Goal: Information Seeking & Learning: Find specific fact

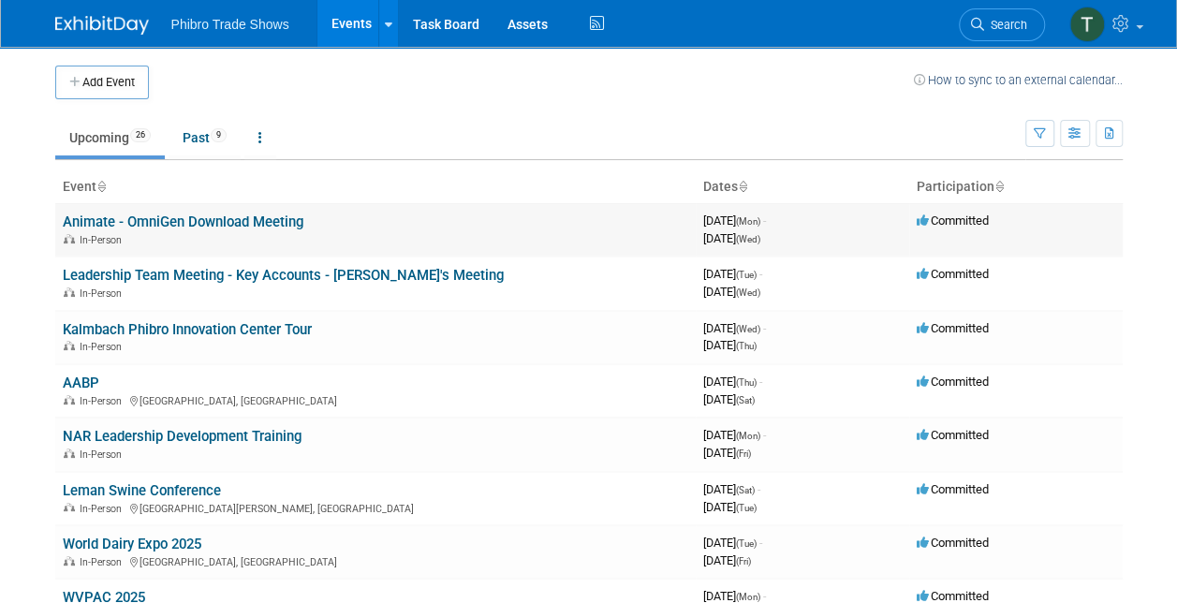
click at [247, 213] on link "Animate - OmniGen Download Meeting" at bounding box center [183, 221] width 241 height 17
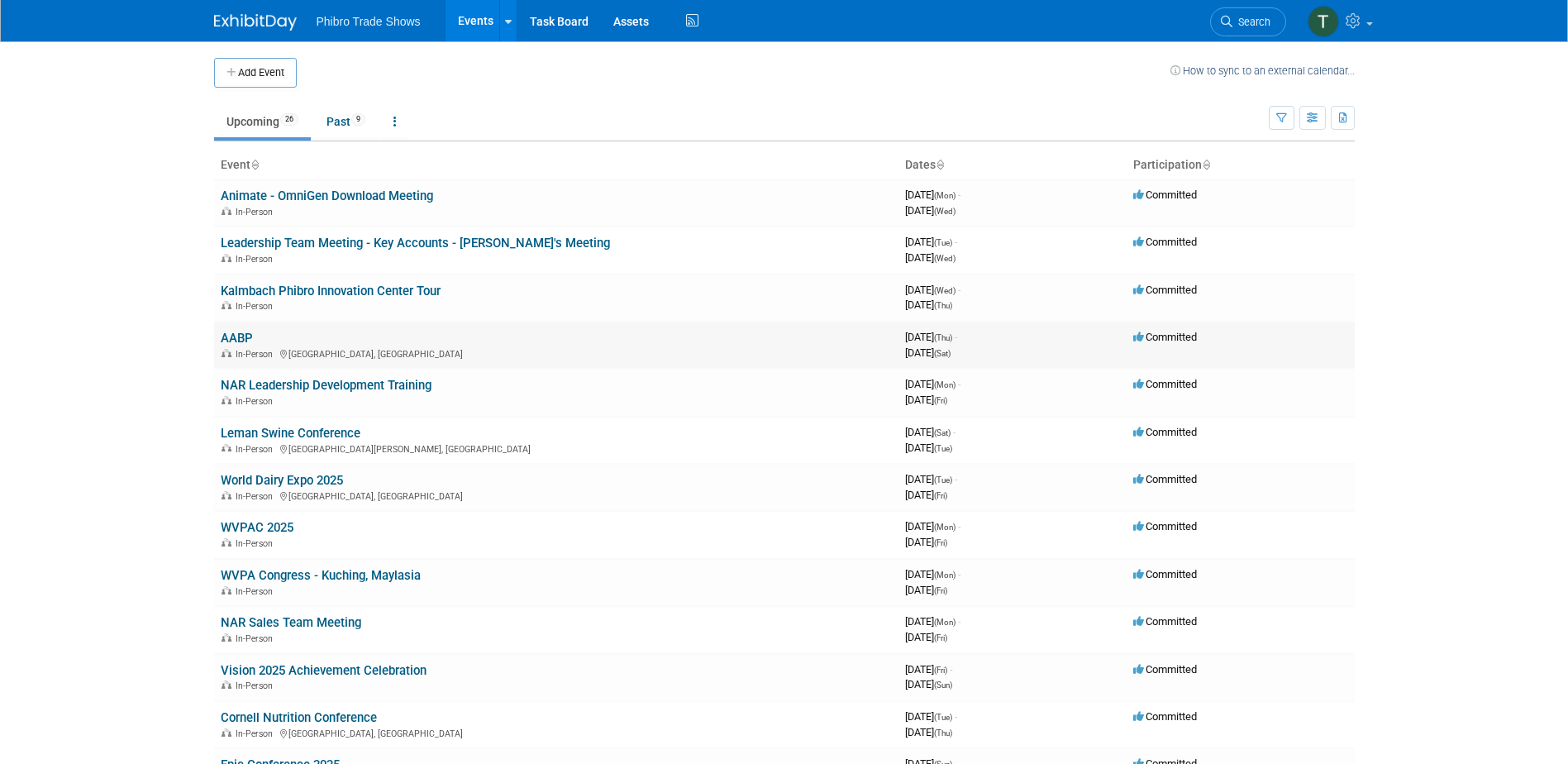
click at [254, 335] on td "AABP In-Person Omaha, NE" at bounding box center [555, 344] width 684 height 47
click at [241, 336] on link "AABP" at bounding box center [237, 337] width 33 height 15
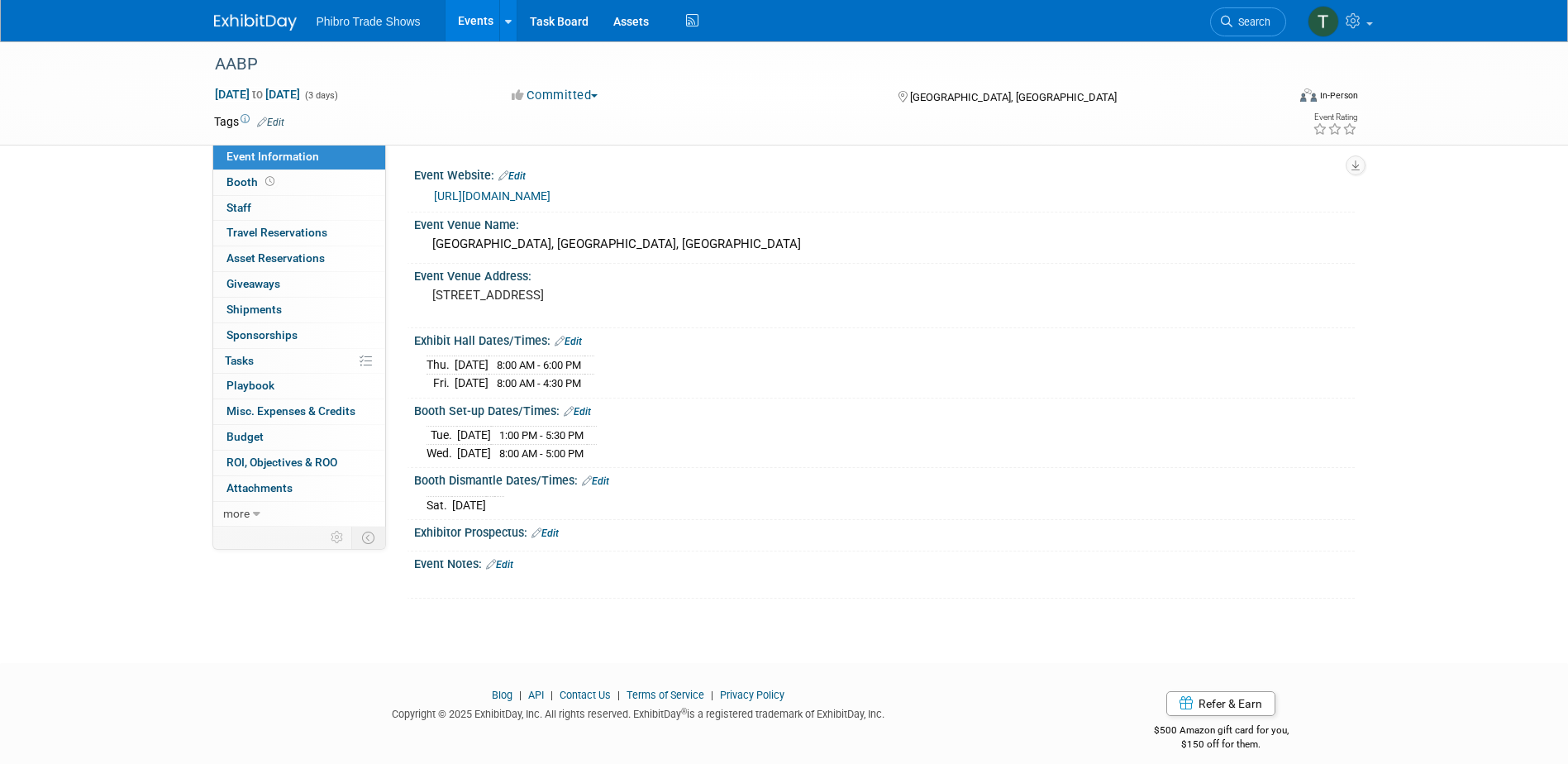
click at [547, 193] on link "https://www.aabp.org/vendors/default.asp" at bounding box center [492, 195] width 117 height 13
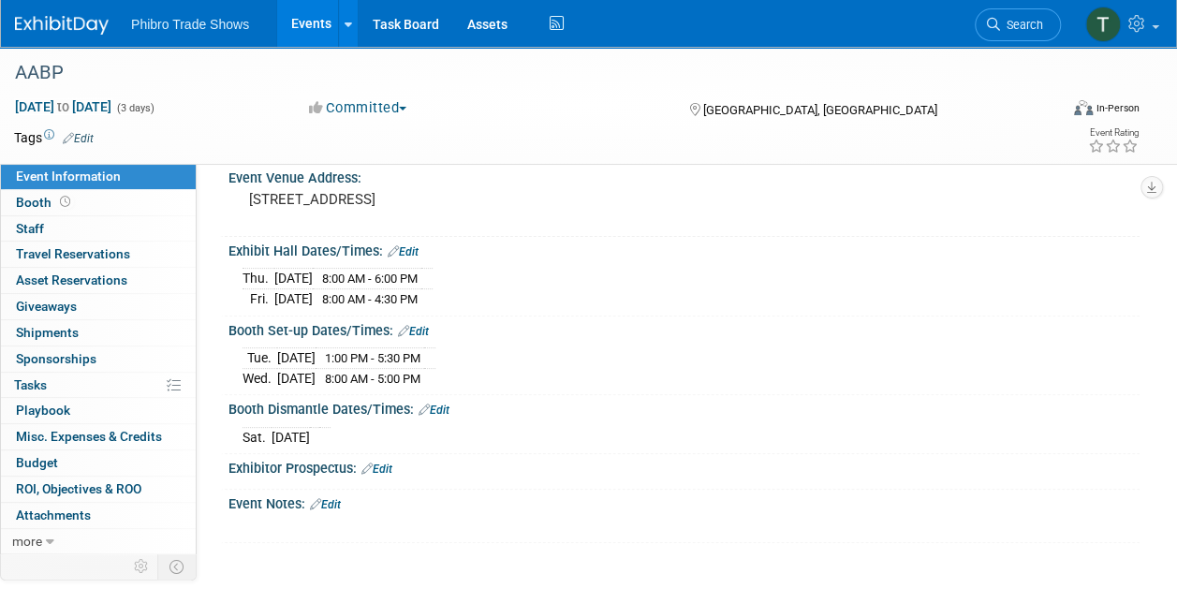
scroll to position [94, 0]
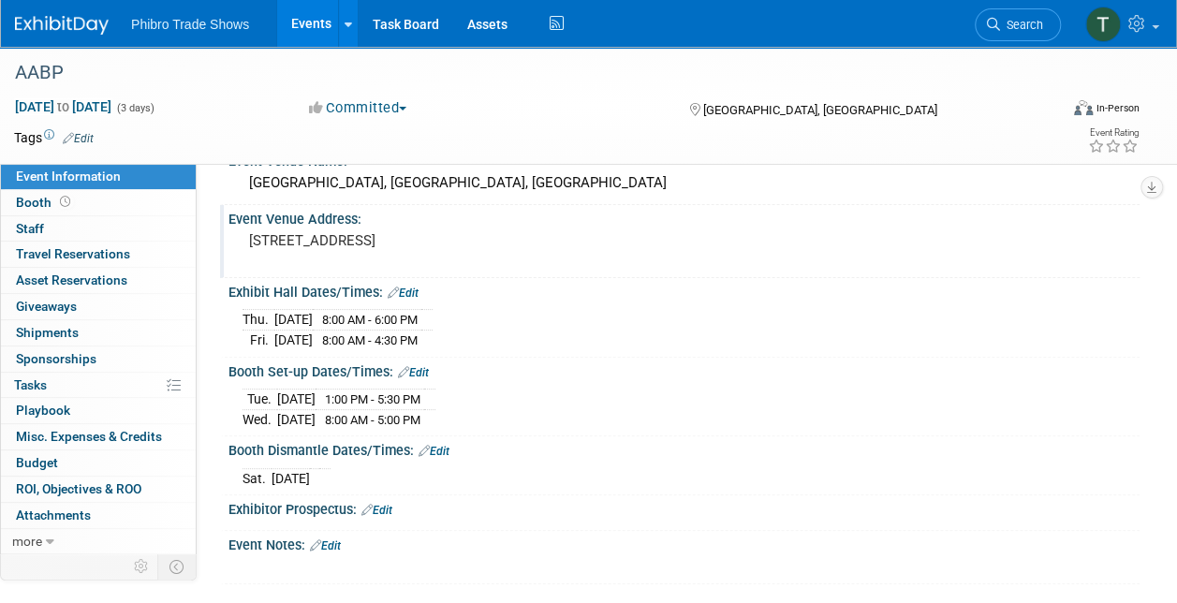
drag, startPoint x: 243, startPoint y: 243, endPoint x: 508, endPoint y: 258, distance: 265.3
click at [508, 258] on div "455 North 10th Street, Omaha, NE 68102" at bounding box center [417, 248] width 351 height 43
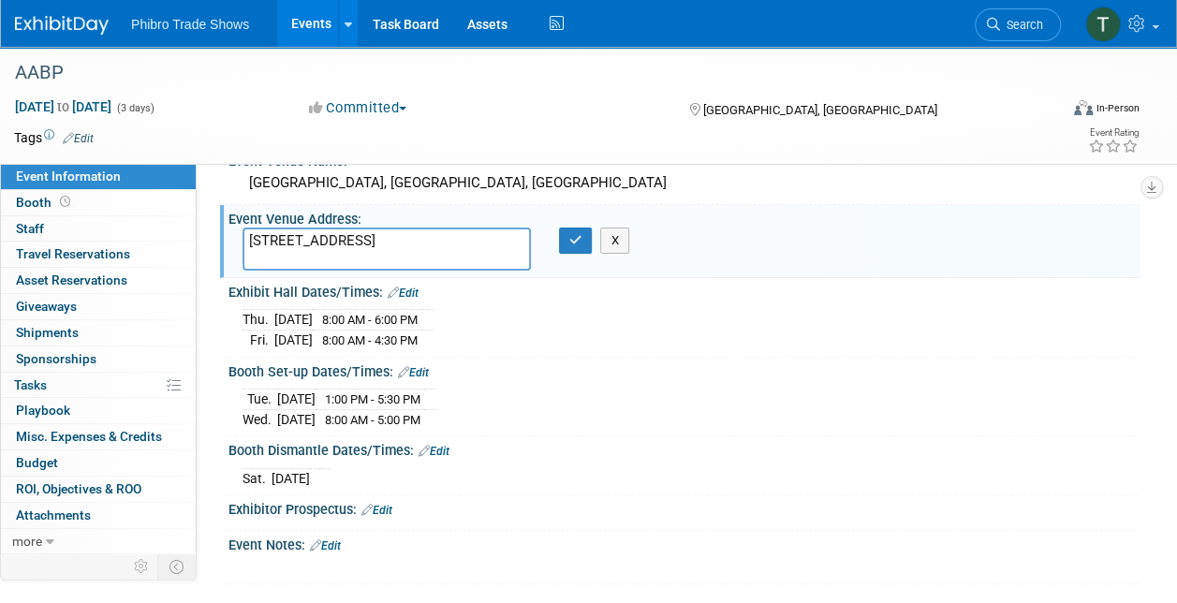
drag, startPoint x: 250, startPoint y: 241, endPoint x: 503, endPoint y: 256, distance: 253.2
click at [503, 256] on textarea "455 North 10th Street, Omaha, NE 68102" at bounding box center [386, 248] width 288 height 43
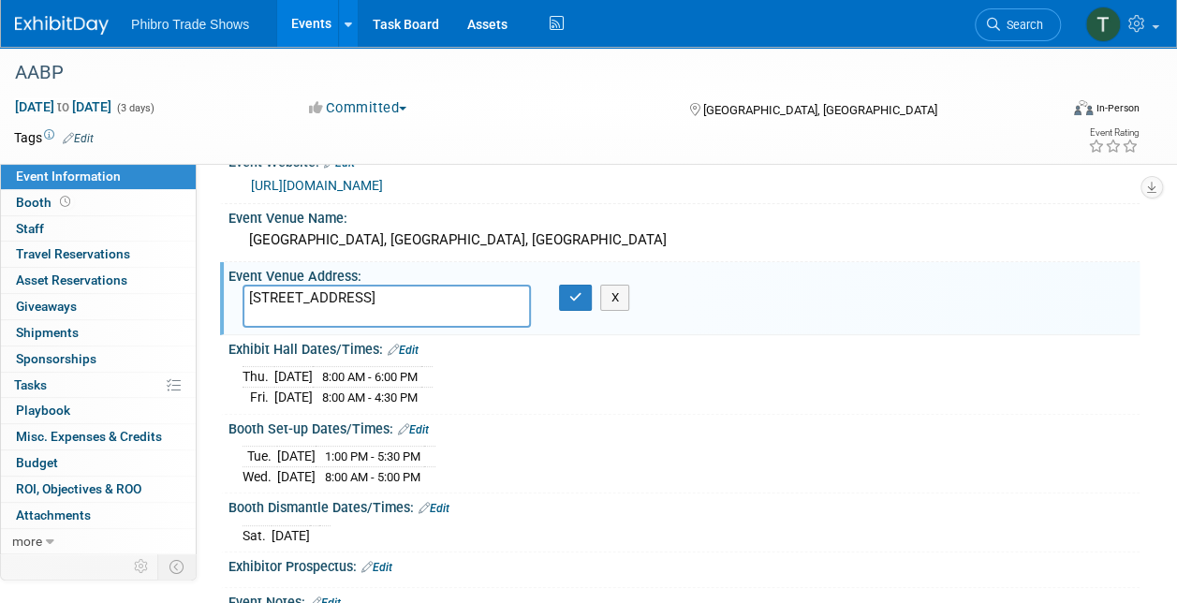
scroll to position [0, 0]
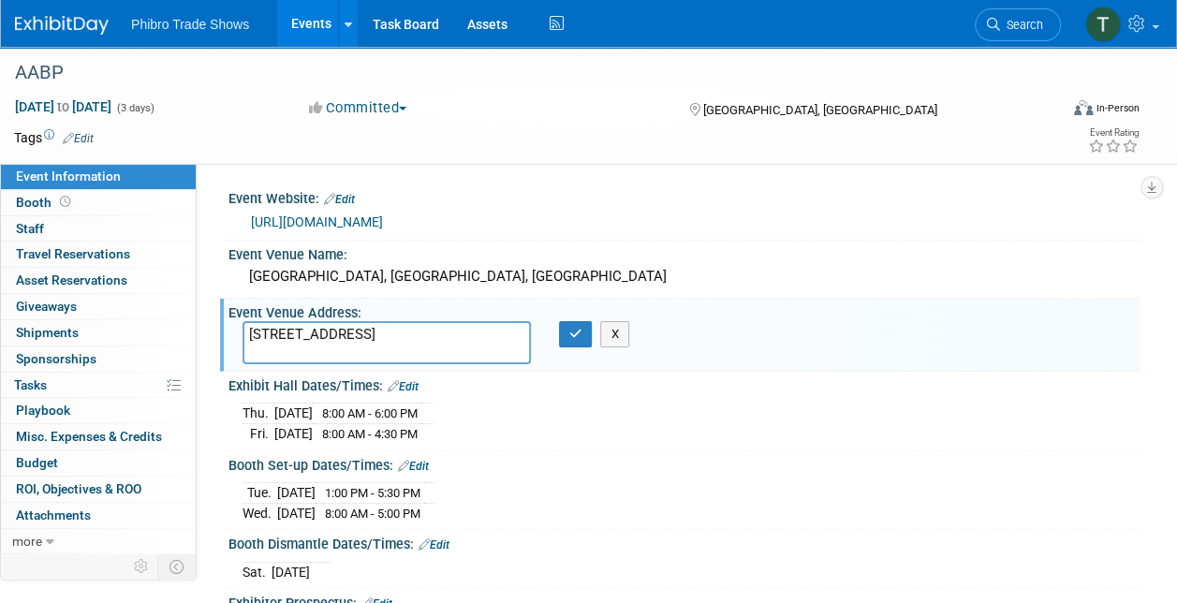
click at [383, 223] on link "https://www.aabp.org/vendors/default.asp" at bounding box center [317, 221] width 132 height 15
drag, startPoint x: 227, startPoint y: 212, endPoint x: 365, endPoint y: 219, distance: 137.7
click at [365, 219] on div "Event Website: Edit https://www.aabp.org/vendors/default.asp" at bounding box center [679, 212] width 919 height 56
drag, startPoint x: 365, startPoint y: 219, endPoint x: 228, endPoint y: 223, distance: 136.7
click at [228, 223] on div "https://www.aabp.org/vendors/default.asp" at bounding box center [683, 221] width 911 height 28
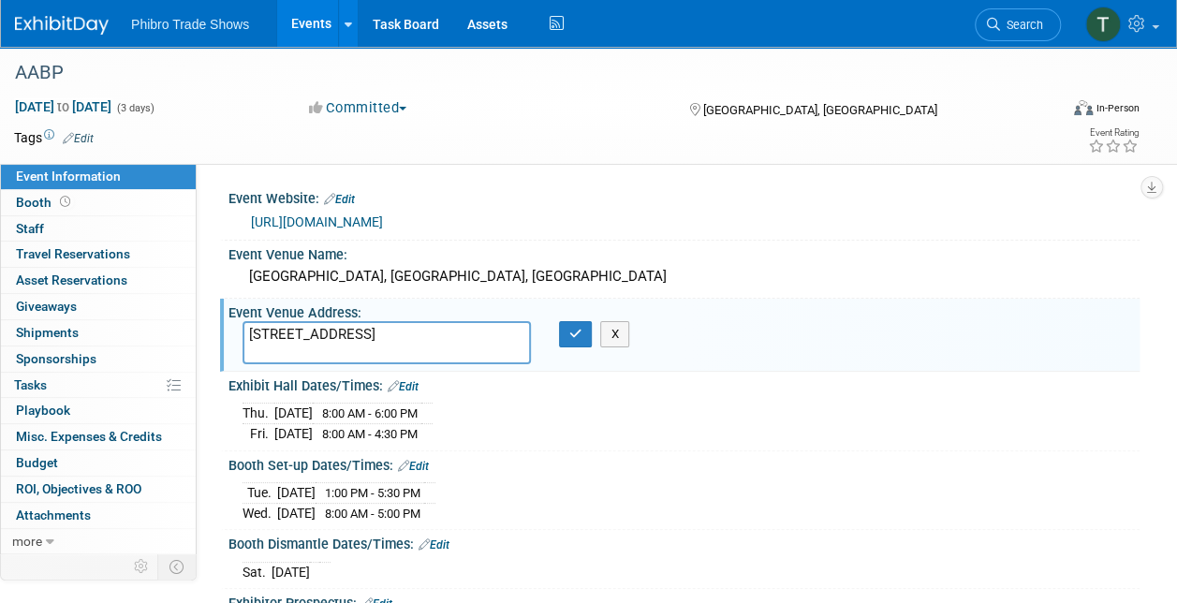
drag, startPoint x: 226, startPoint y: 223, endPoint x: 455, endPoint y: 235, distance: 229.6
click at [455, 235] on div "Event Website: Edit https://www.aabp.org/vendors/default.asp" at bounding box center [679, 212] width 919 height 56
click at [222, 245] on div "Event Venue Name: CHI Convention Center, Omaha, NE" at bounding box center [679, 270] width 919 height 59
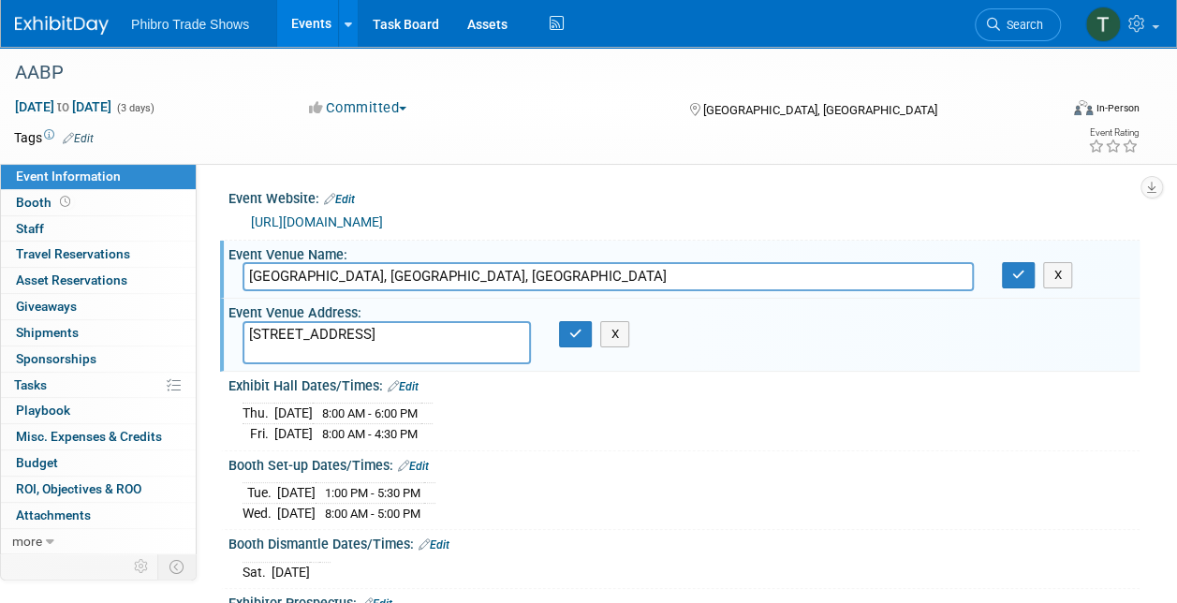
click at [214, 219] on div "Event Website: Edit https://www.aabp.org/vendors/default.asp Event Venue Name: …" at bounding box center [668, 357] width 943 height 387
click at [535, 221] on div "https://www.aabp.org/vendors/default.asp" at bounding box center [688, 223] width 874 height 22
drag, startPoint x: 552, startPoint y: 223, endPoint x: 240, endPoint y: 228, distance: 312.7
click at [240, 228] on div "https://www.aabp.org/vendors/default.asp" at bounding box center [683, 221] width 911 height 28
copy link "https://www.aabp.org/vendors/default.asp"
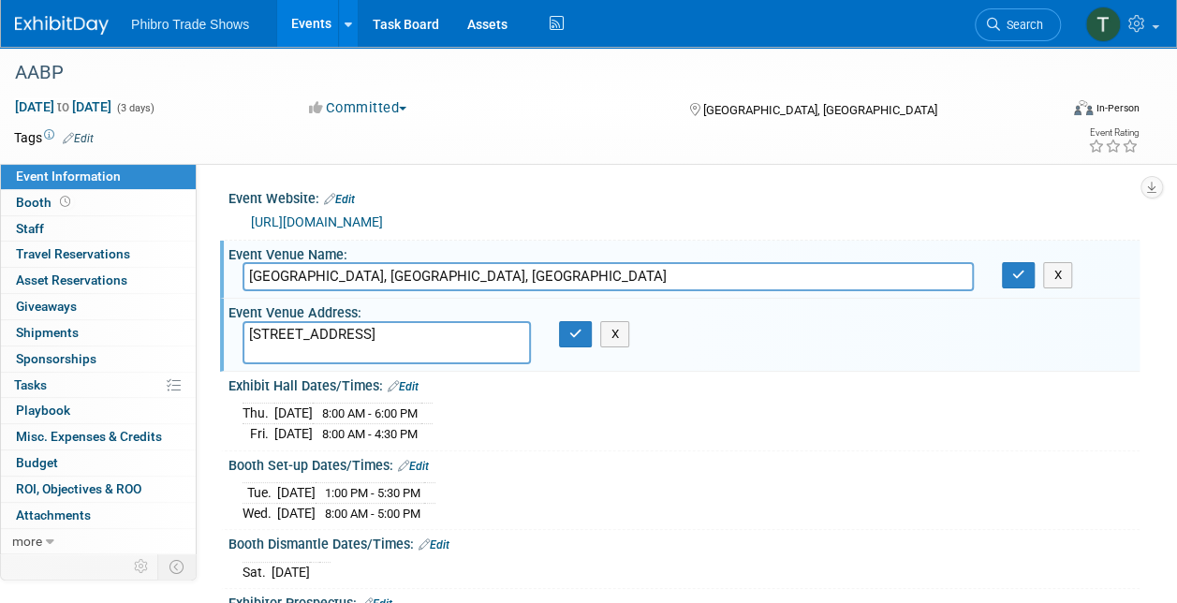
click at [522, 140] on td at bounding box center [521, 137] width 854 height 19
click at [1016, 274] on icon "button" at bounding box center [1018, 275] width 13 height 12
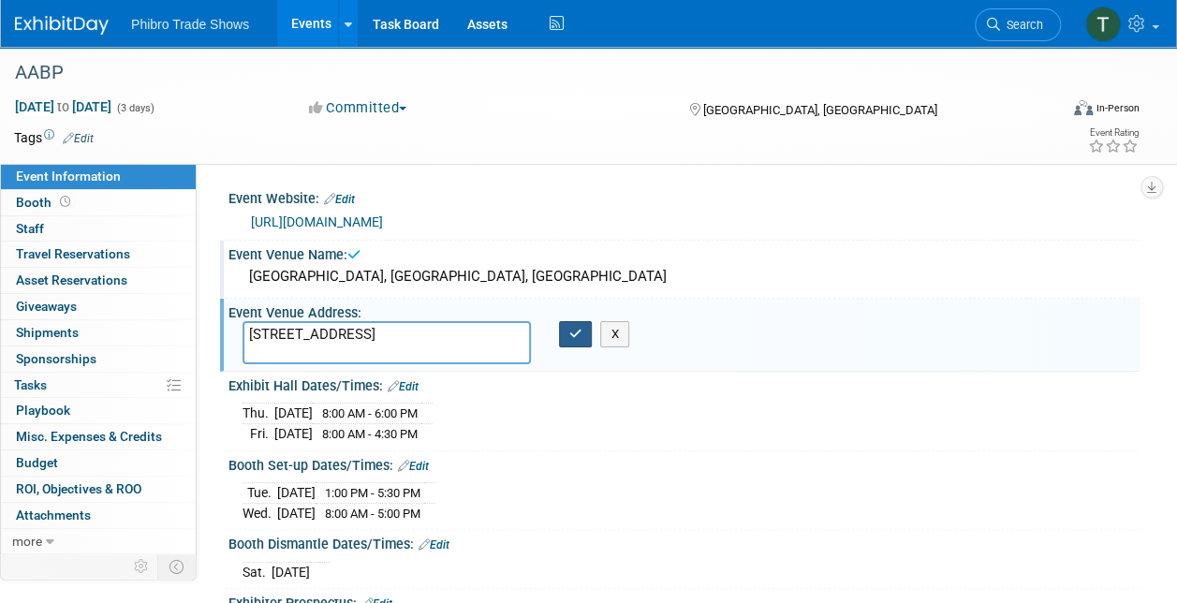
click at [577, 339] on button "button" at bounding box center [576, 334] width 34 height 26
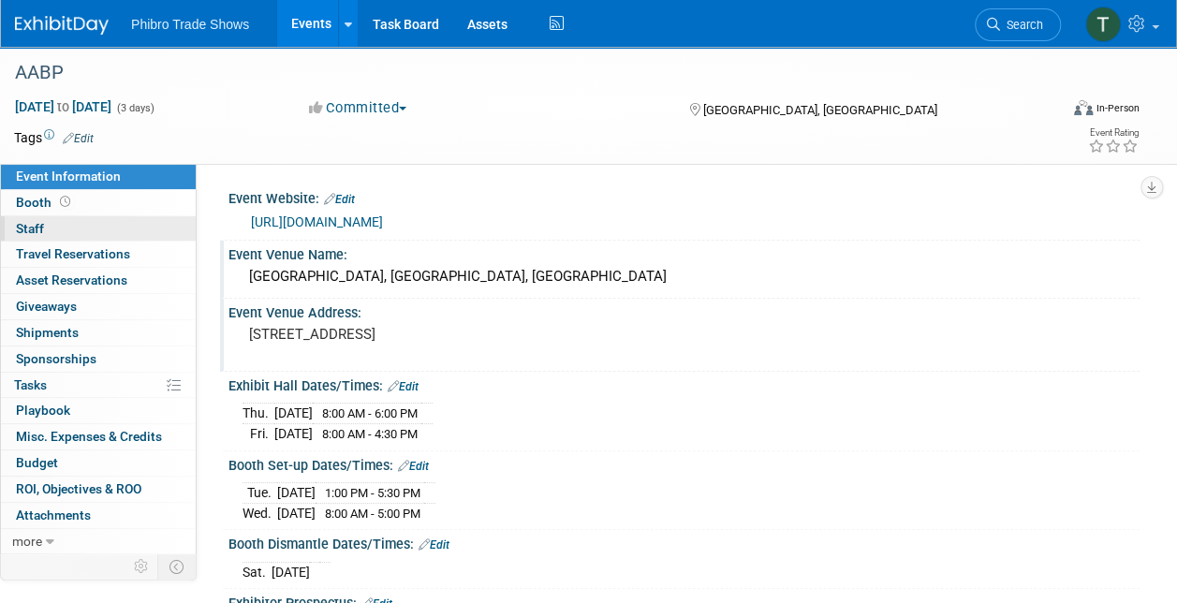
click at [105, 228] on link "0 Staff 0" at bounding box center [98, 228] width 195 height 25
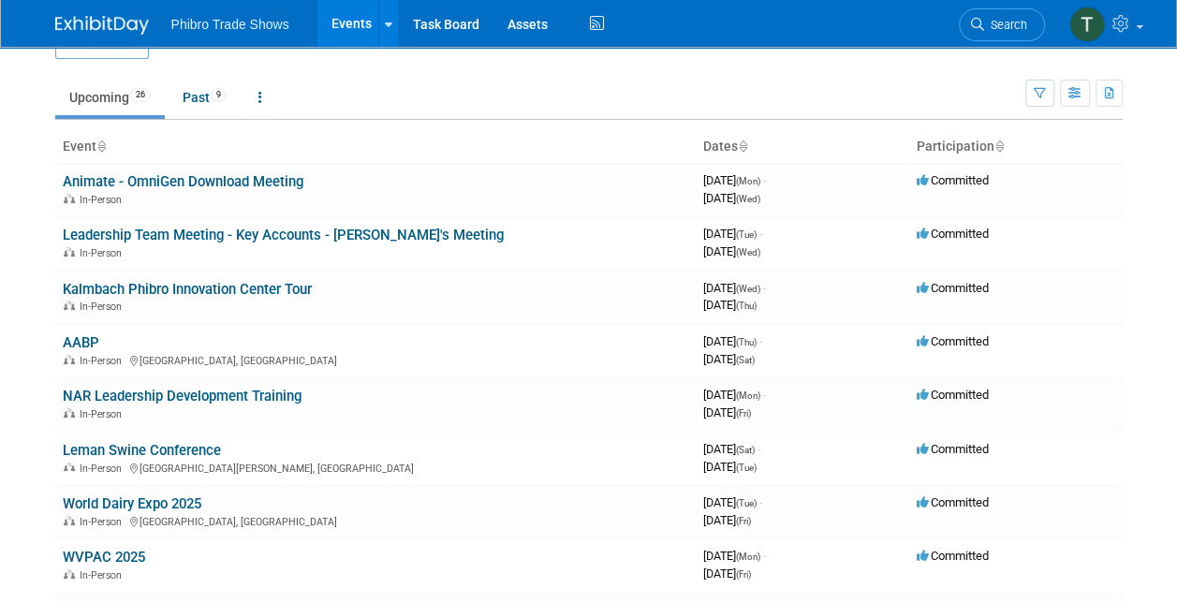
scroll to position [94, 0]
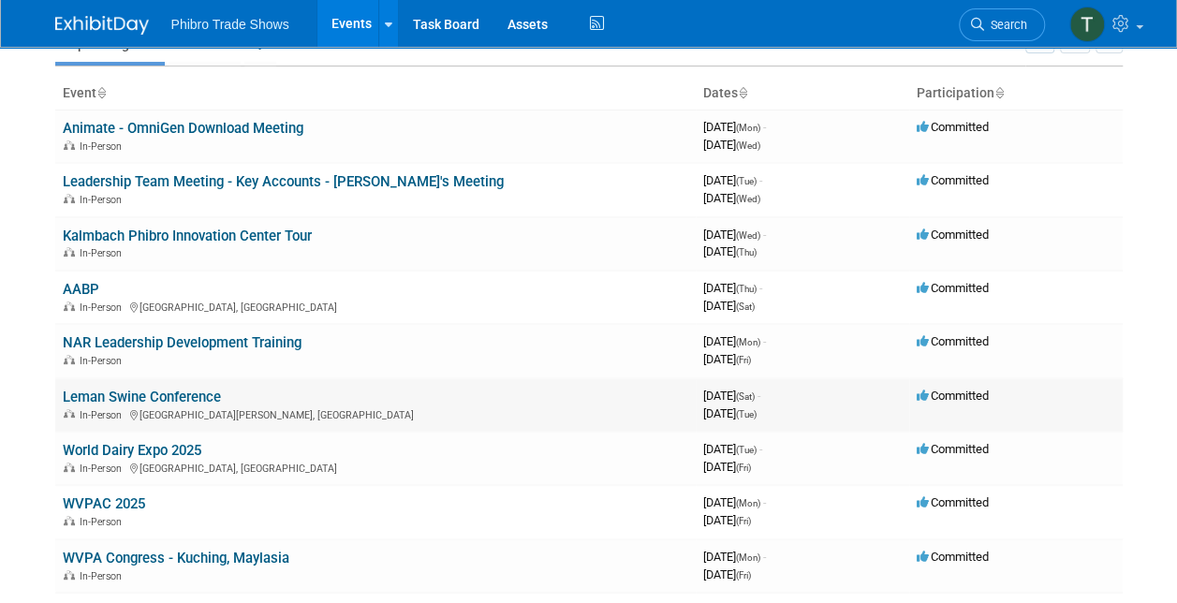
click at [246, 393] on td "Leman Swine Conference In-Person Saint Paul, MN" at bounding box center [375, 404] width 640 height 53
click at [208, 397] on link "Leman Swine Conference" at bounding box center [142, 396] width 158 height 17
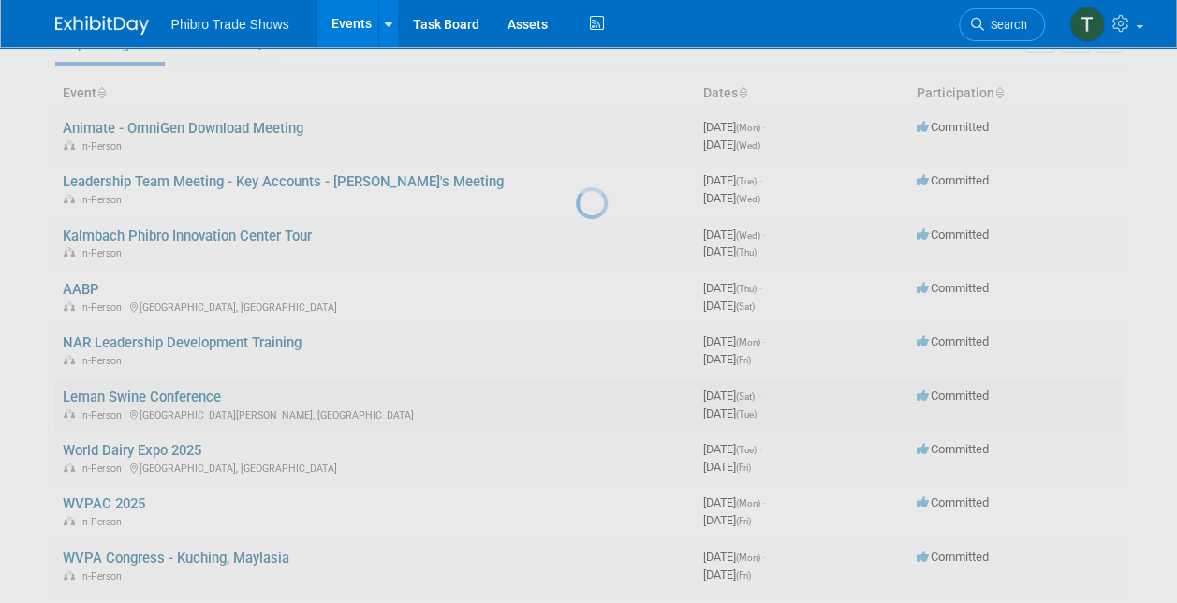
click at [576, 397] on div at bounding box center [589, 301] width 26 height 603
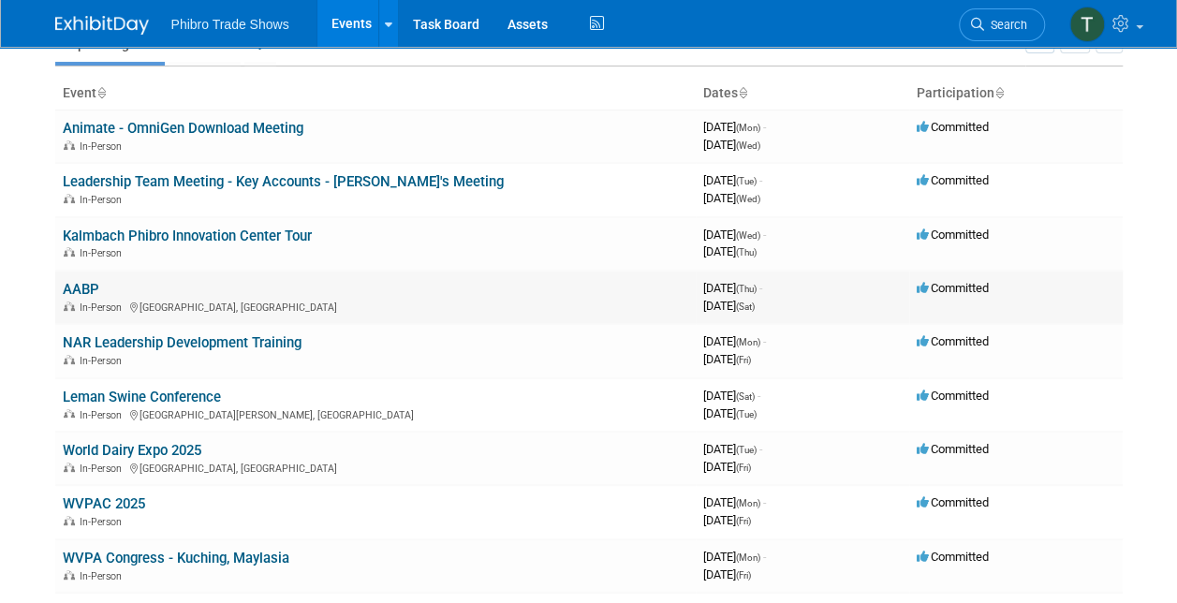
scroll to position [187, 0]
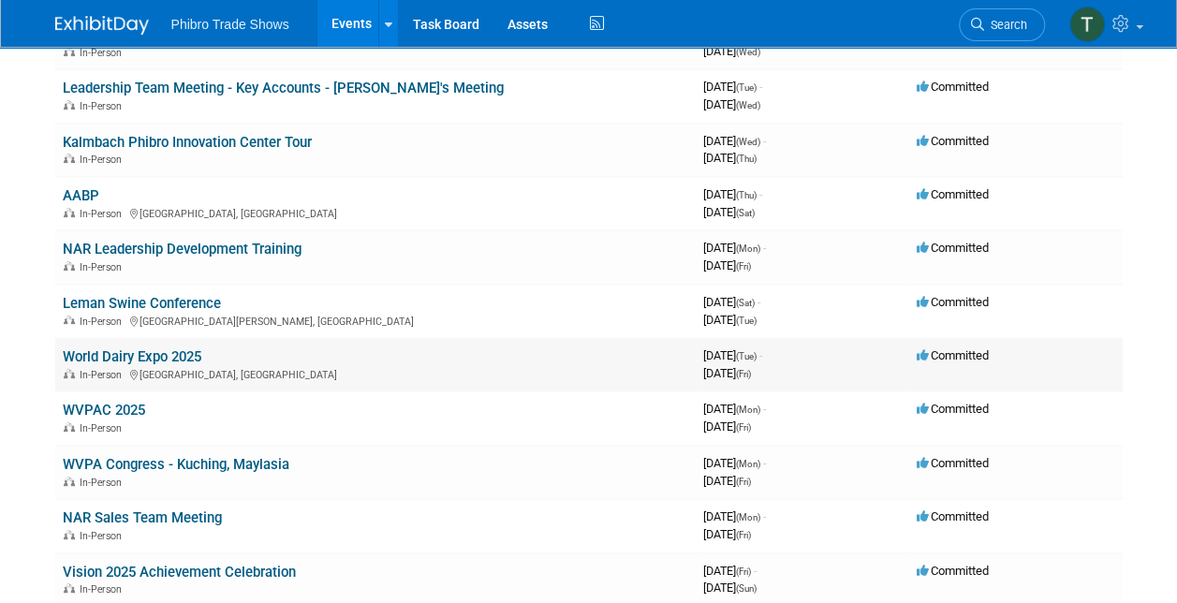
click at [206, 363] on td "World Dairy Expo 2025 In-Person Madison, WI" at bounding box center [375, 364] width 640 height 53
click at [245, 366] on div "In-Person Madison, WI" at bounding box center [375, 373] width 625 height 15
click at [155, 349] on link "World Dairy Expo 2025" at bounding box center [132, 356] width 139 height 17
click at [134, 408] on link "WVPAC 2025" at bounding box center [104, 410] width 82 height 17
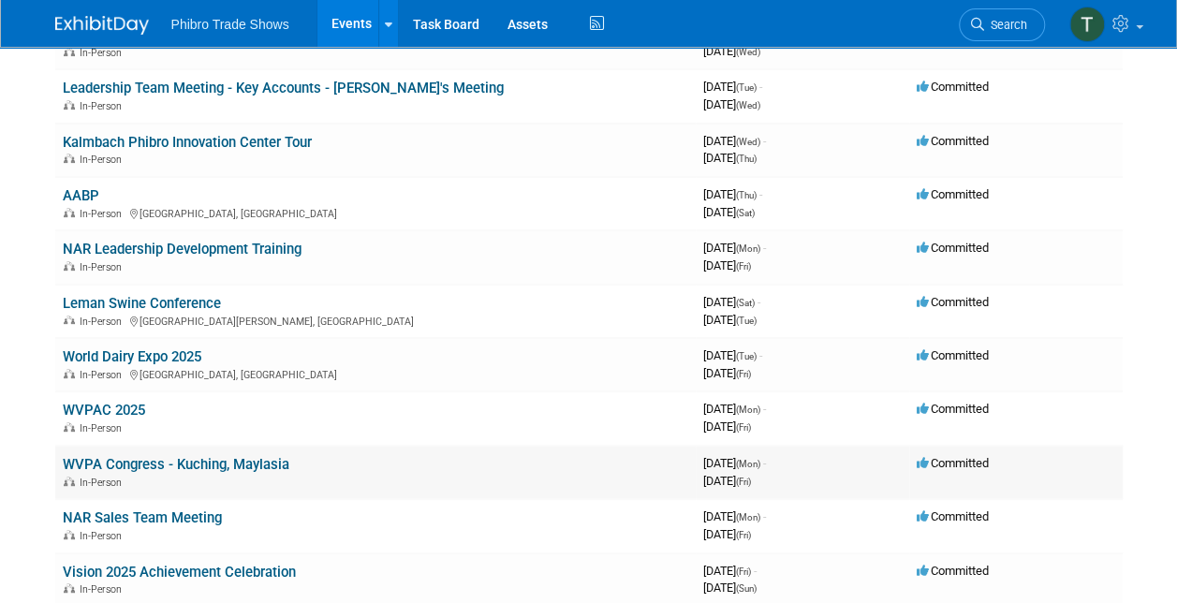
click at [136, 456] on link "WVPA Congress - Kuching, Maylasia" at bounding box center [176, 464] width 227 height 17
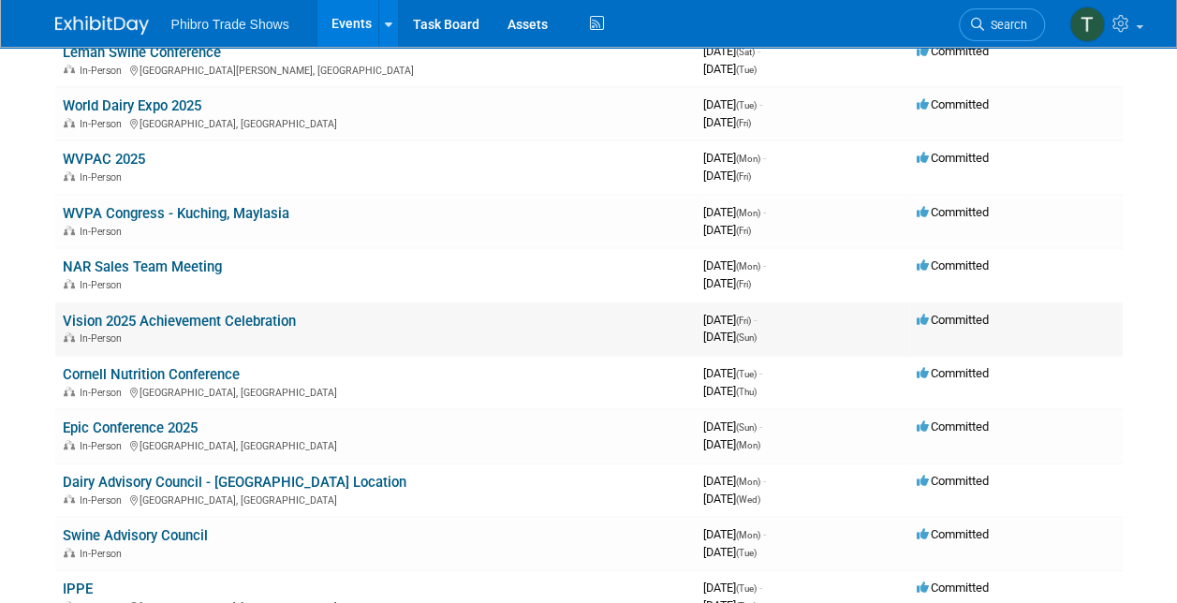
scroll to position [468, 0]
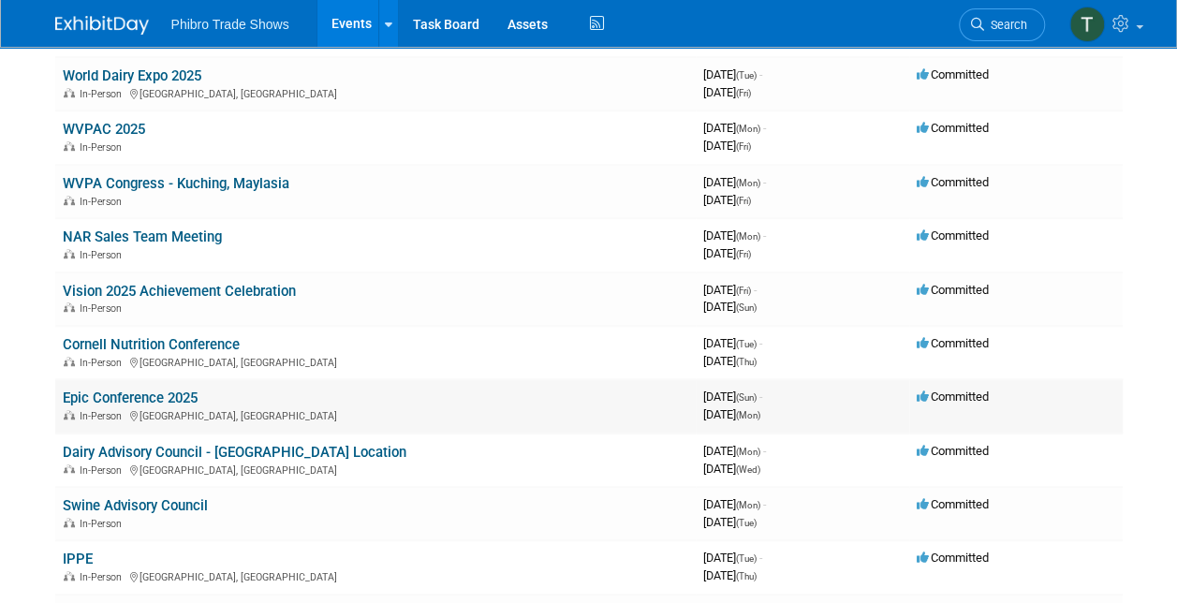
click at [154, 393] on link "Epic Conference 2025" at bounding box center [130, 397] width 135 height 17
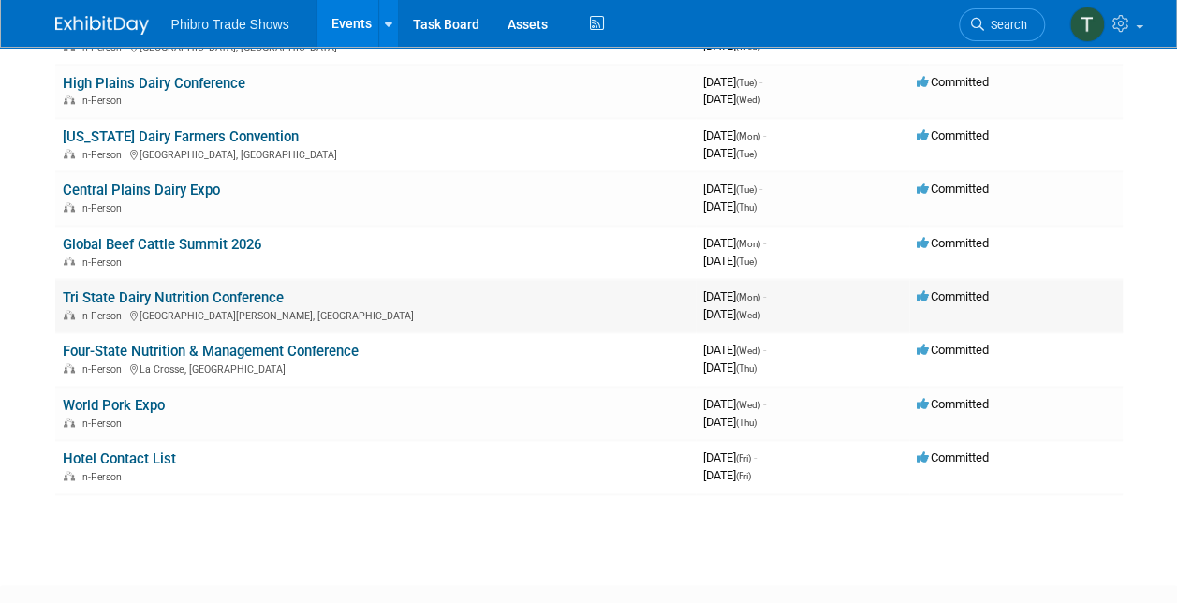
scroll to position [1123, 0]
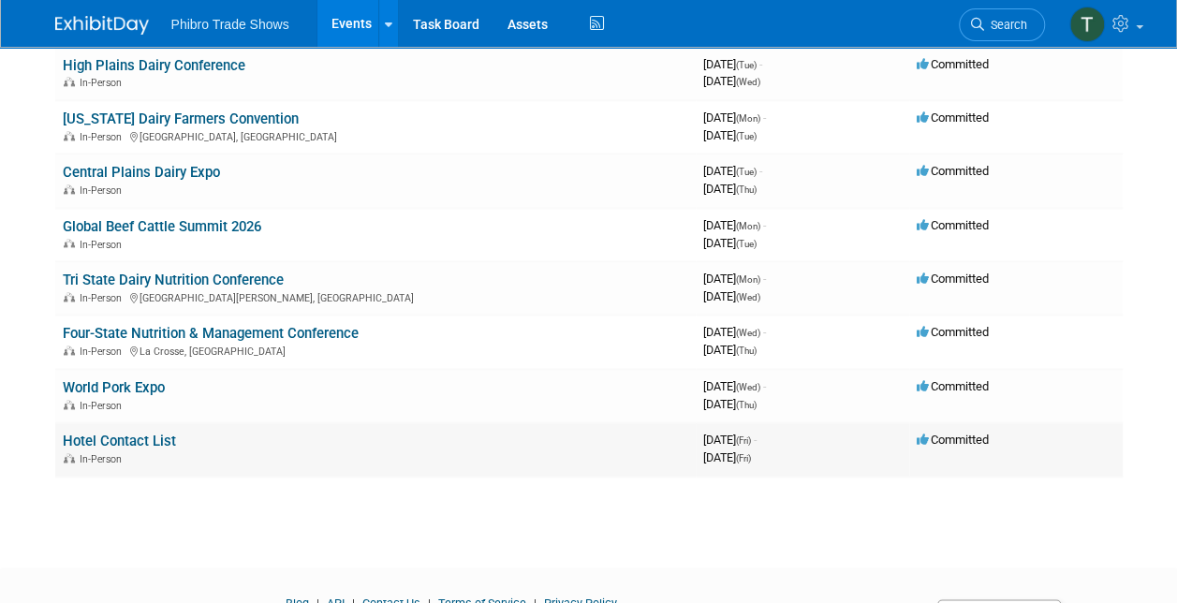
click at [168, 444] on link "Hotel Contact List" at bounding box center [119, 440] width 113 height 17
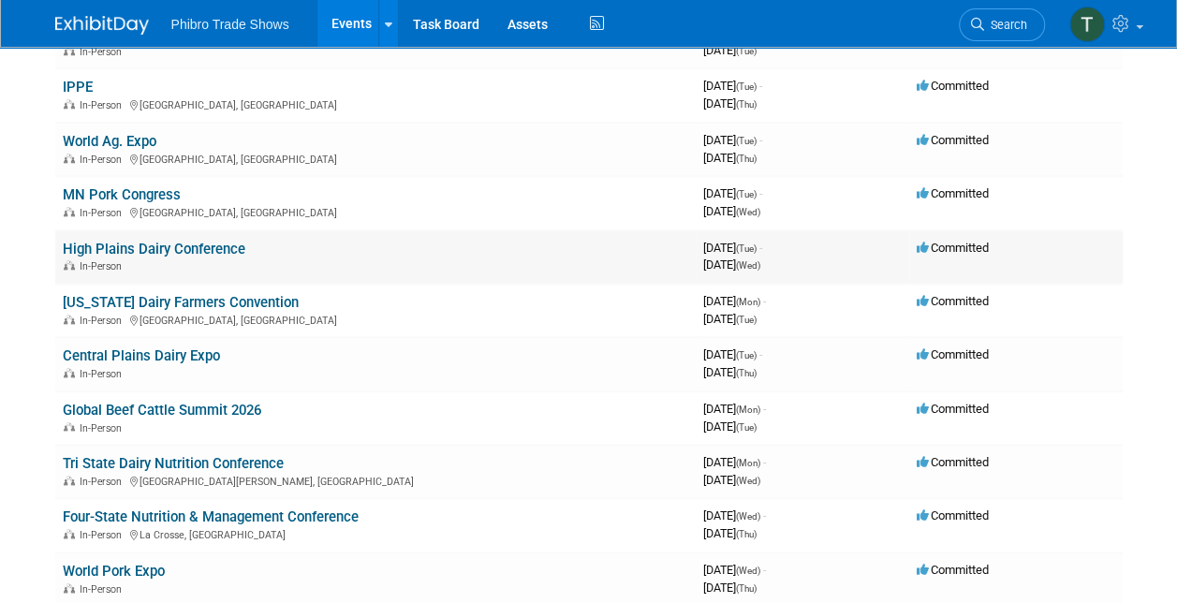
scroll to position [936, 0]
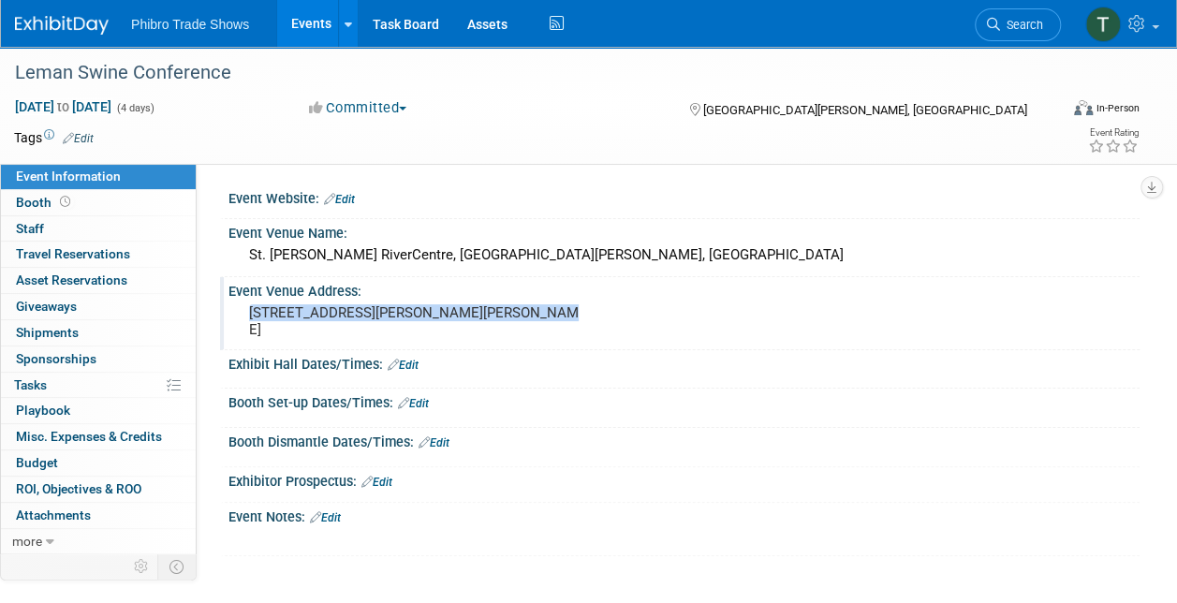
drag, startPoint x: 239, startPoint y: 316, endPoint x: 513, endPoint y: 318, distance: 274.2
click at [513, 318] on div "175 Kellogg Blvd W, Saint Paul, MN 55102" at bounding box center [417, 322] width 379 height 45
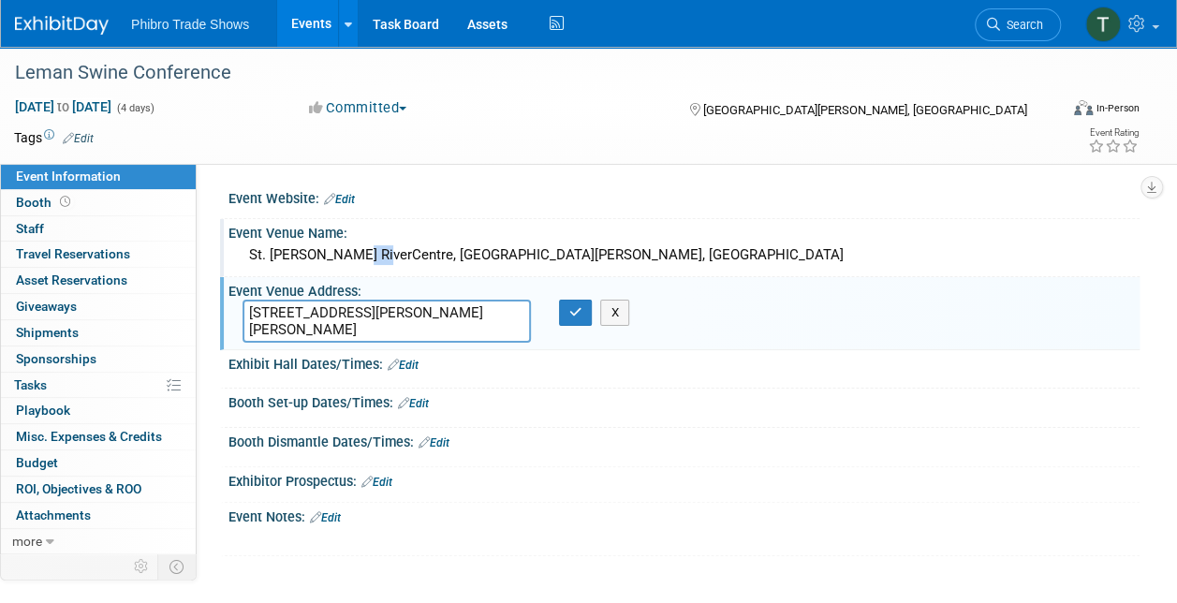
drag, startPoint x: 340, startPoint y: 257, endPoint x: 370, endPoint y: 260, distance: 30.1
click at [370, 260] on div "St. Paul RiverCentre, St. Paul, MN" at bounding box center [683, 255] width 883 height 29
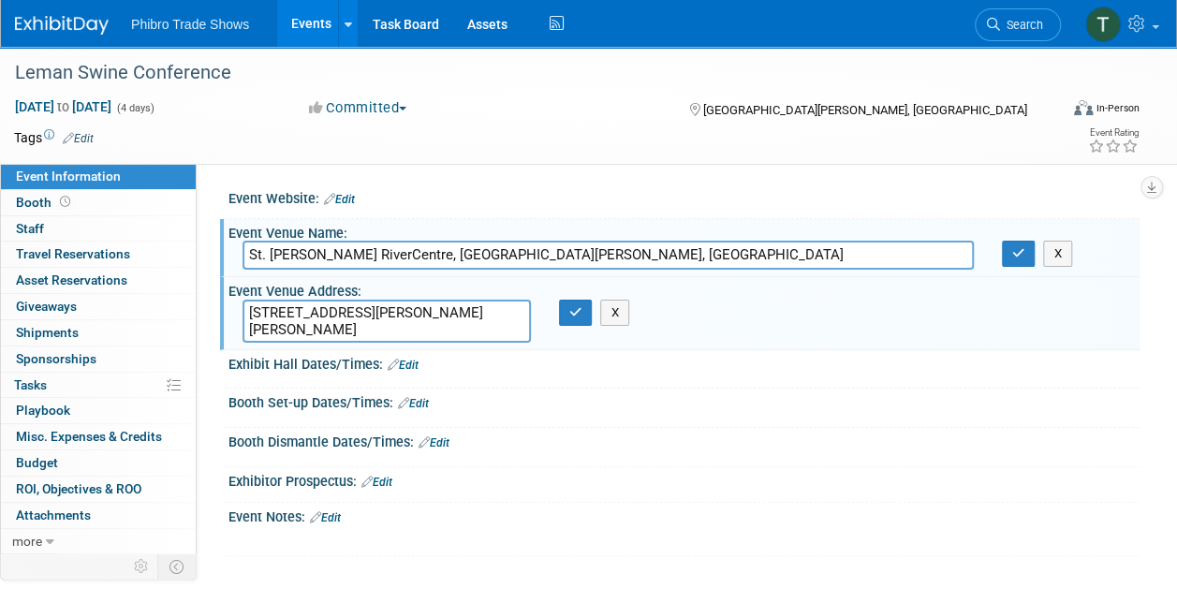
drag, startPoint x: 468, startPoint y: 253, endPoint x: 234, endPoint y: 256, distance: 234.0
click at [234, 256] on div "St. Paul RiverCentre, St. Paul, MN" at bounding box center [607, 255] width 759 height 29
drag, startPoint x: 517, startPoint y: 314, endPoint x: 224, endPoint y: 320, distance: 293.0
click at [224, 320] on div "Event Venue Address: 175 Kellogg Blvd W, Saint Paul, MN 55102 175 Kellogg Blvd …" at bounding box center [679, 313] width 919 height 72
click at [737, 373] on div "Save Changes Cancel" at bounding box center [683, 377] width 911 height 11
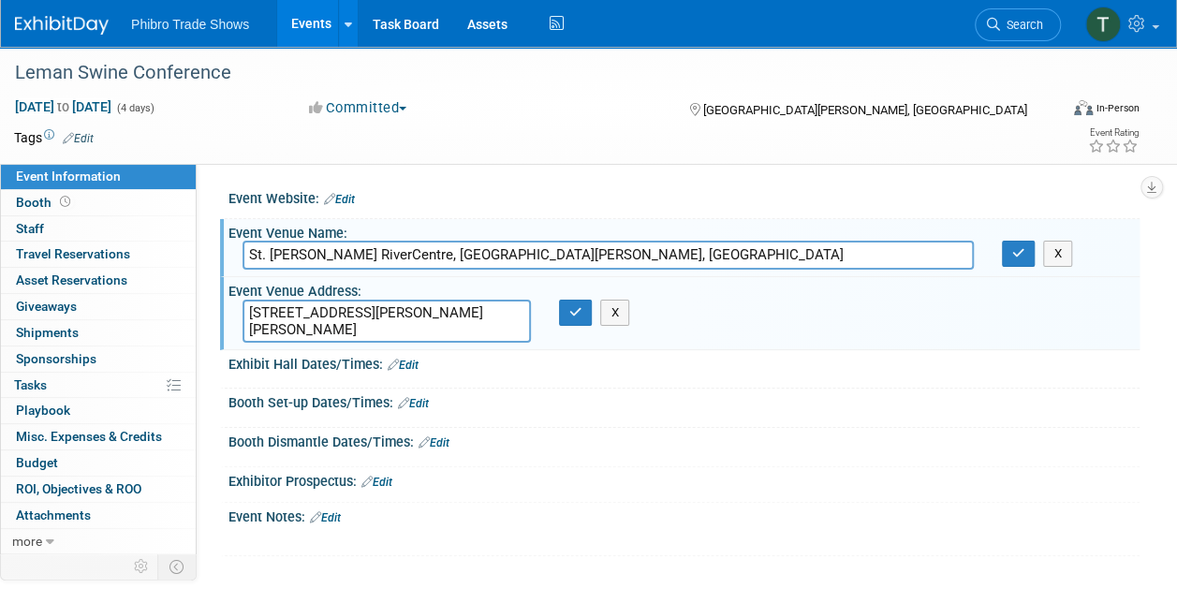
click at [585, 325] on div "175 Kellogg Blvd W, Saint Paul, MN 55102 X" at bounding box center [417, 321] width 379 height 43
click at [577, 312] on icon "button" at bounding box center [575, 312] width 13 height 12
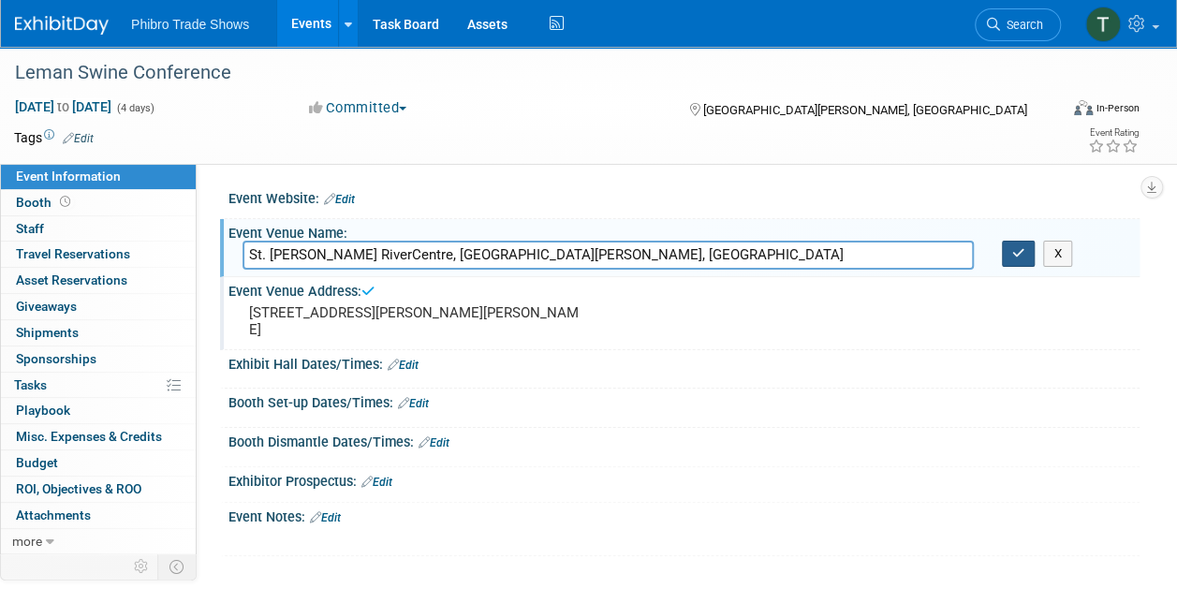
click at [1008, 247] on button "button" at bounding box center [1018, 254] width 34 height 26
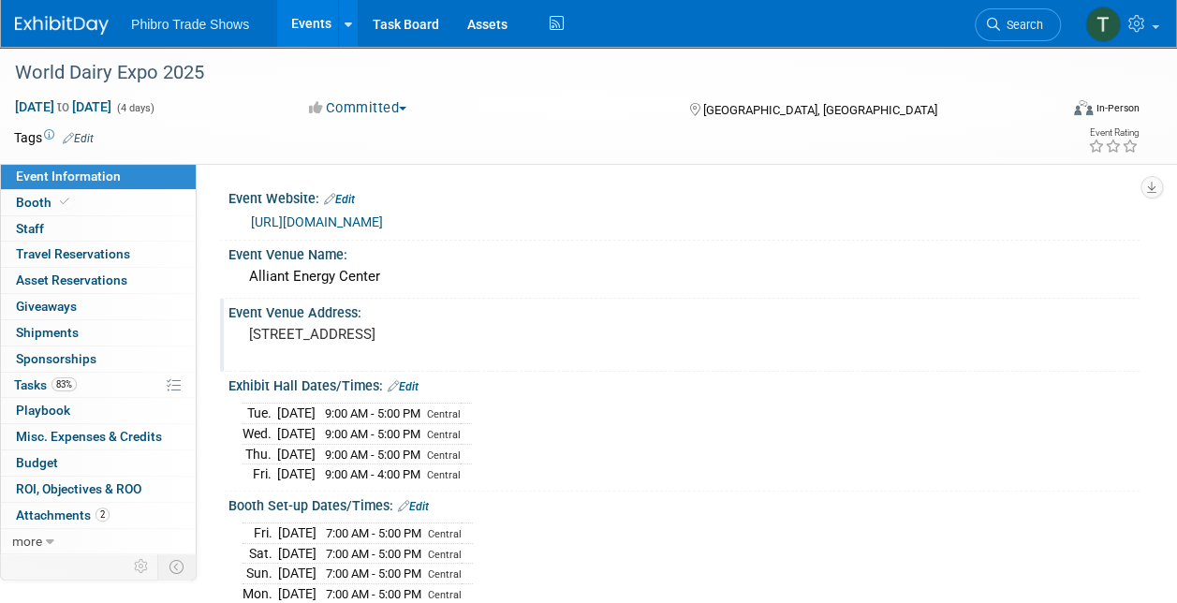
drag, startPoint x: 384, startPoint y: 348, endPoint x: 234, endPoint y: 331, distance: 150.7
click at [234, 331] on div "[STREET_ADDRESS]" at bounding box center [417, 343] width 379 height 45
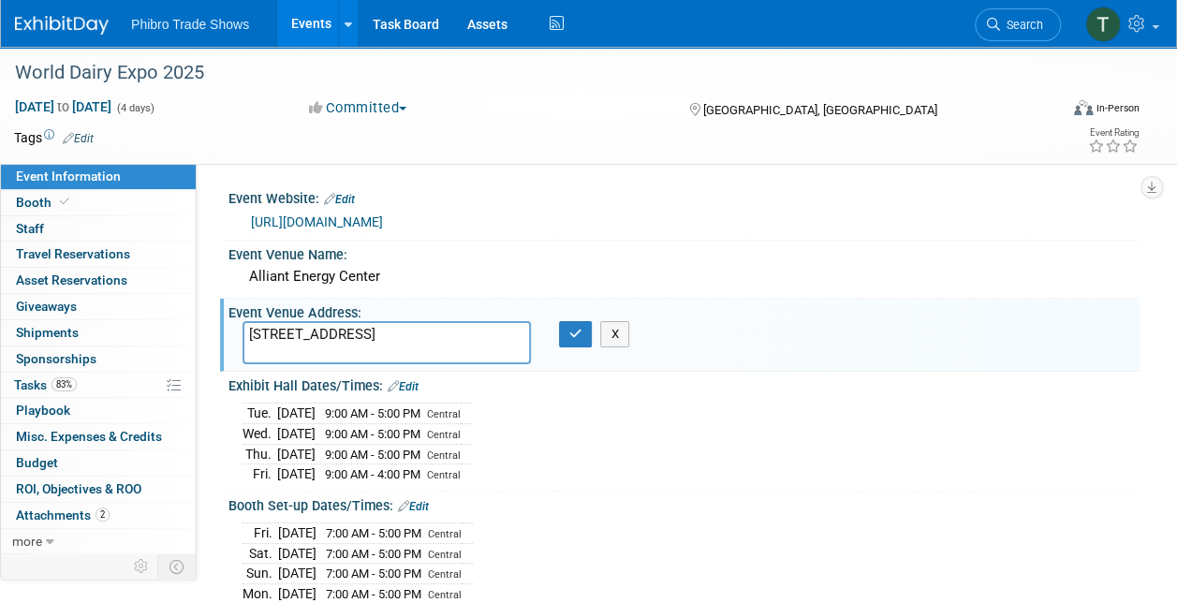
drag, startPoint x: 380, startPoint y: 354, endPoint x: 224, endPoint y: 332, distance: 157.8
click at [224, 332] on div "Event Venue Address: [STREET_ADDRESS] [STREET_ADDRESS] X" at bounding box center [679, 335] width 919 height 72
drag, startPoint x: 233, startPoint y: 216, endPoint x: 430, endPoint y: 216, distance: 196.6
click at [430, 216] on div "[URL][DOMAIN_NAME]" at bounding box center [683, 221] width 911 height 28
copy link "[URL][DOMAIN_NAME]"
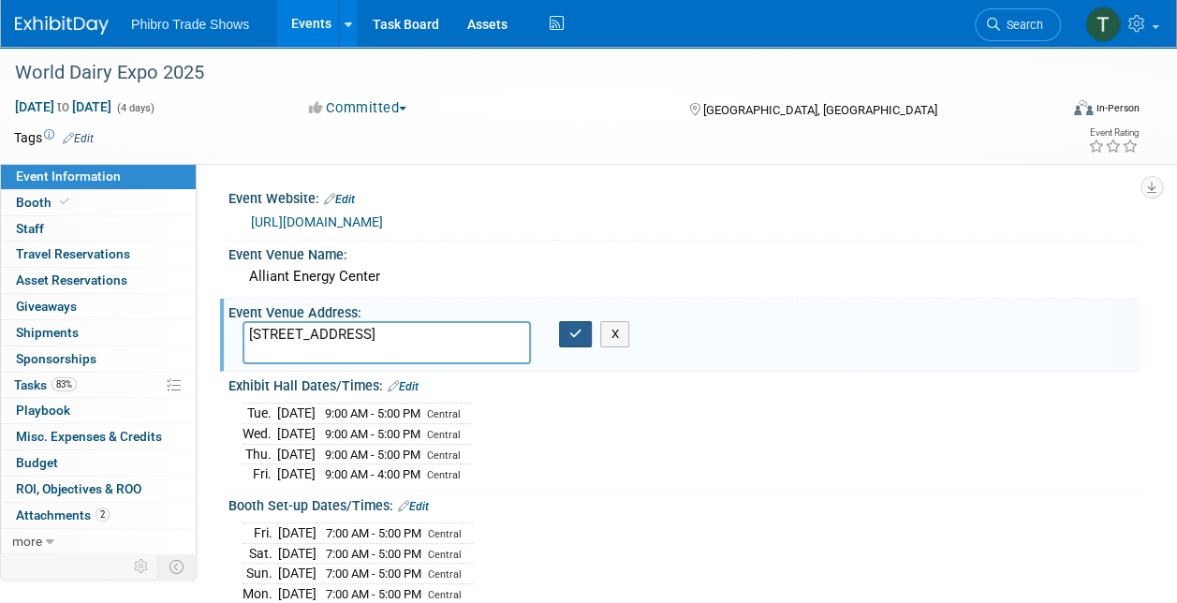
click at [568, 326] on button "button" at bounding box center [576, 334] width 34 height 26
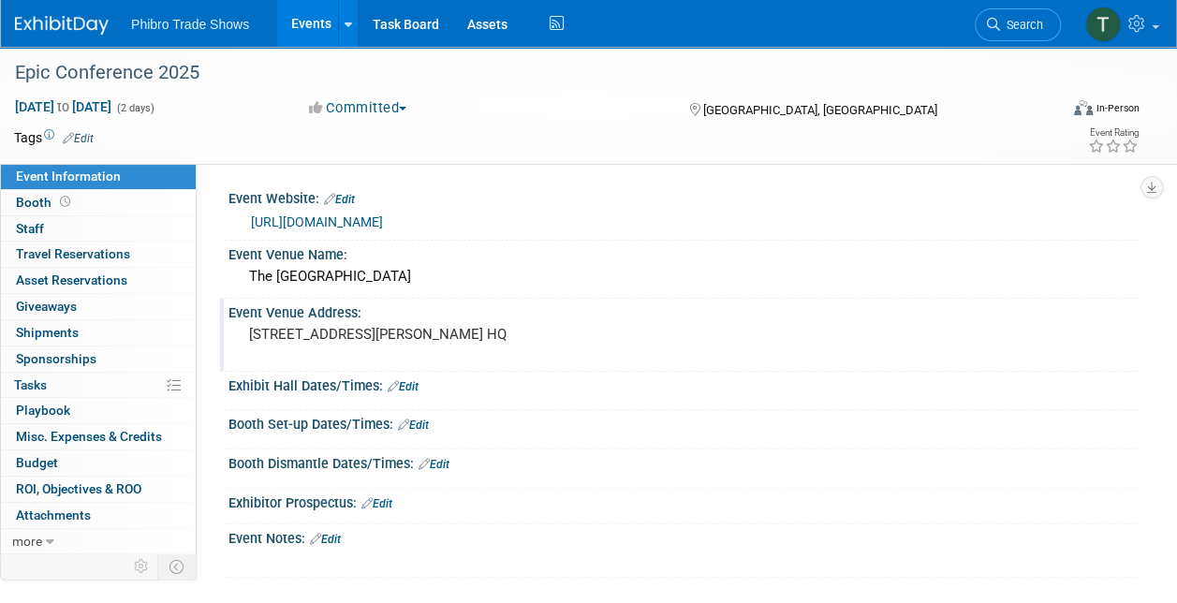
drag, startPoint x: 329, startPoint y: 357, endPoint x: 238, endPoint y: 330, distance: 94.5
click at [238, 330] on div "The Usk Valley, Coldra Wood, Chepstow Road, Newport NP18 HQ" at bounding box center [417, 343] width 379 height 45
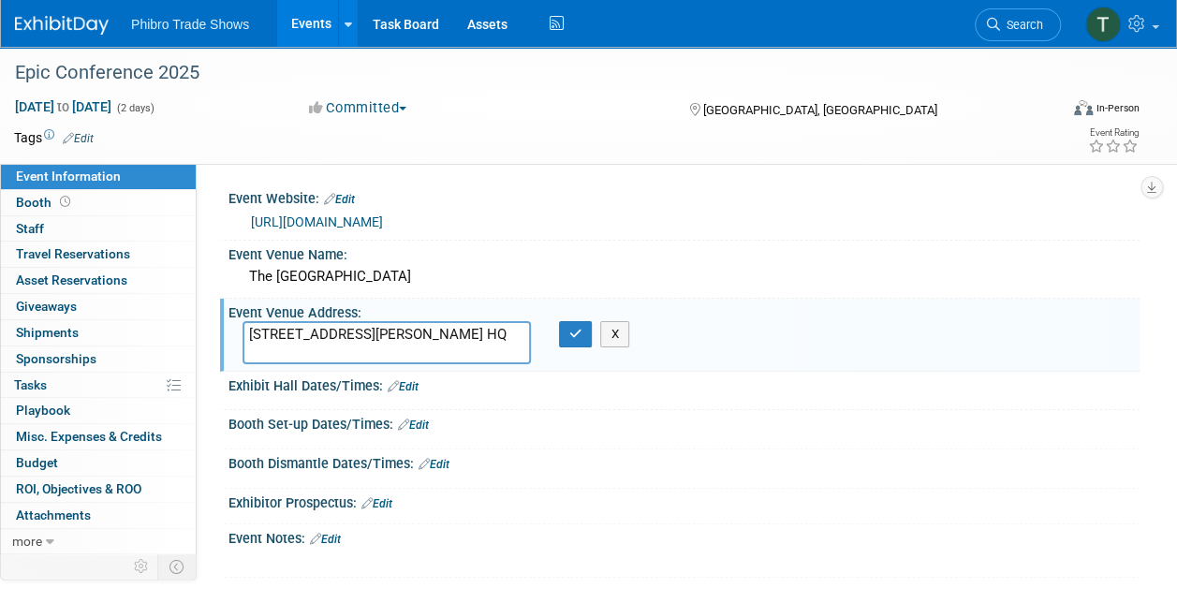
drag, startPoint x: 410, startPoint y: 350, endPoint x: 237, endPoint y: 326, distance: 174.9
click at [238, 326] on div "The Usk Valley, Coldra Wood, Chepstow Road, Newport NP18 HQ" at bounding box center [386, 342] width 316 height 43
drag, startPoint x: 475, startPoint y: 221, endPoint x: 229, endPoint y: 227, distance: 246.2
click at [229, 227] on div "https://epiconference.co.uk/" at bounding box center [683, 221] width 911 height 28
copy link "https://epiconference.co.uk/"
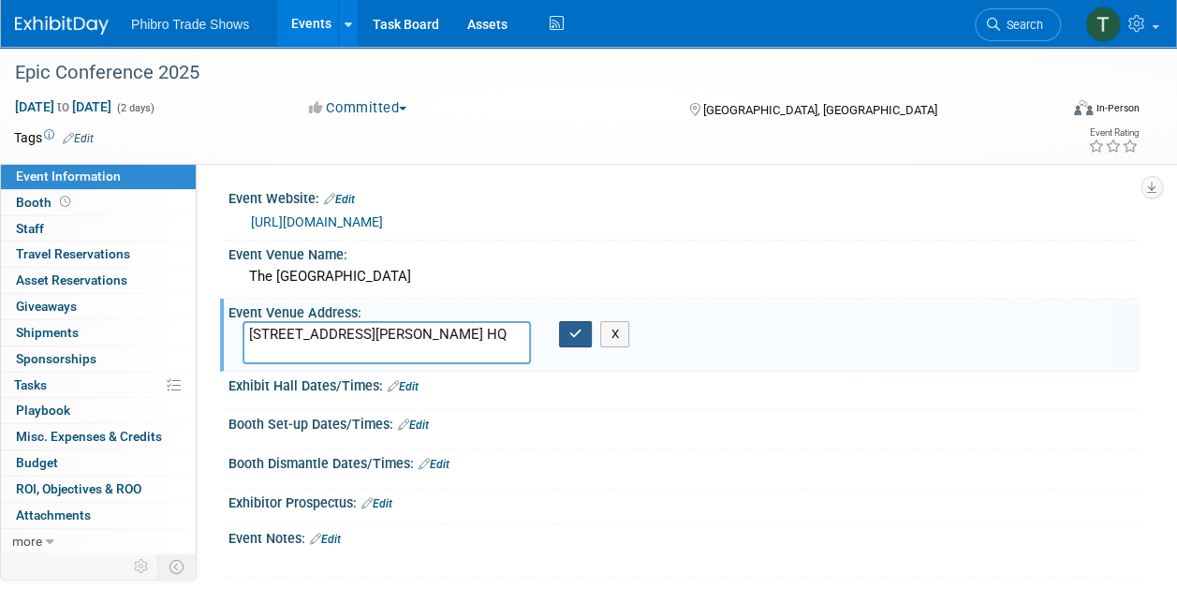
click at [582, 331] on button "button" at bounding box center [576, 334] width 34 height 26
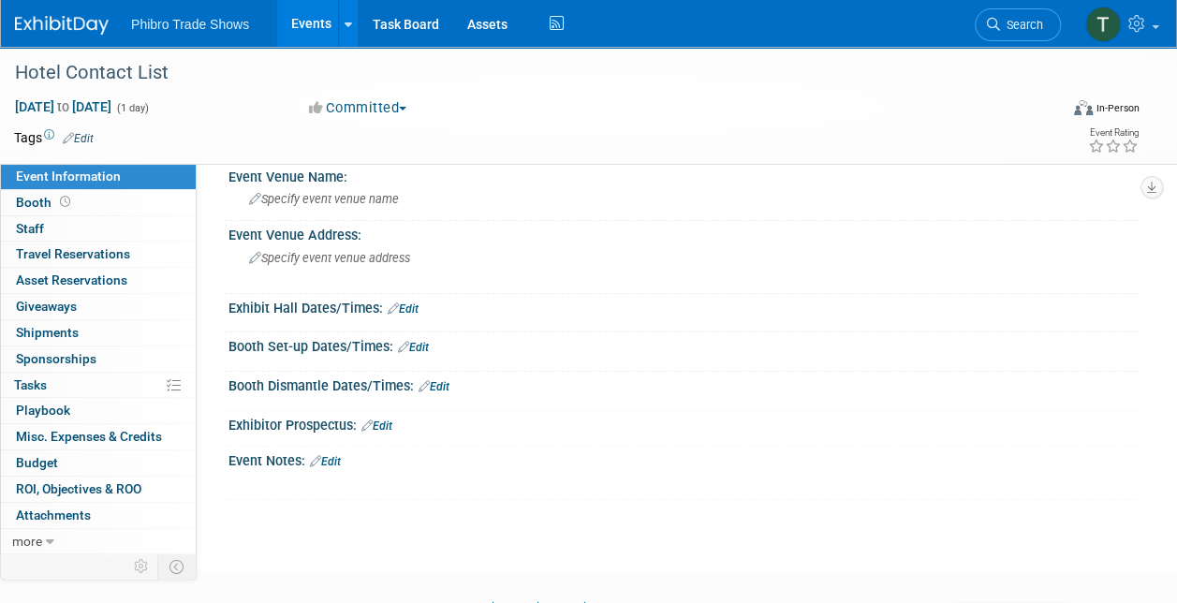
scroll to position [94, 0]
